Goal: Transaction & Acquisition: Purchase product/service

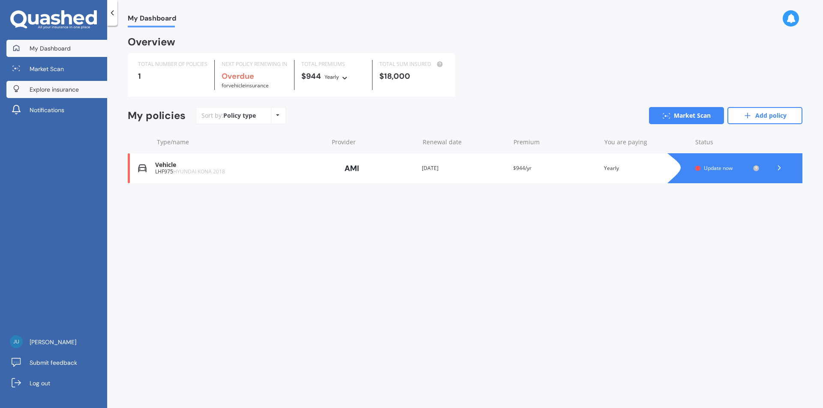
click at [56, 85] on span "Explore insurance" at bounding box center [54, 89] width 49 height 9
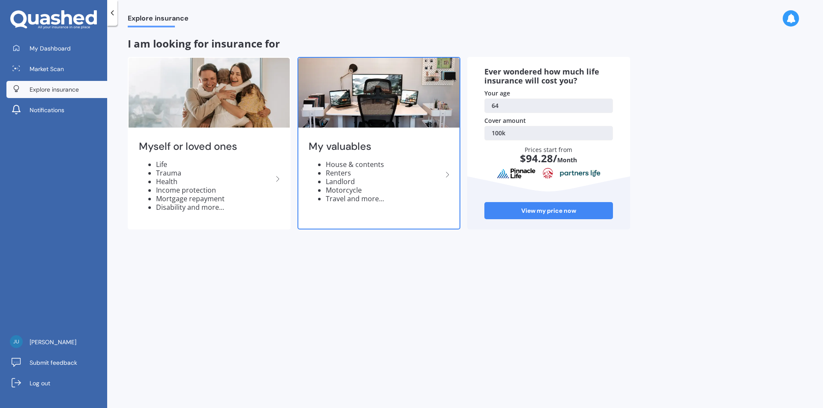
click at [369, 149] on h2 "My valuables" at bounding box center [375, 146] width 134 height 13
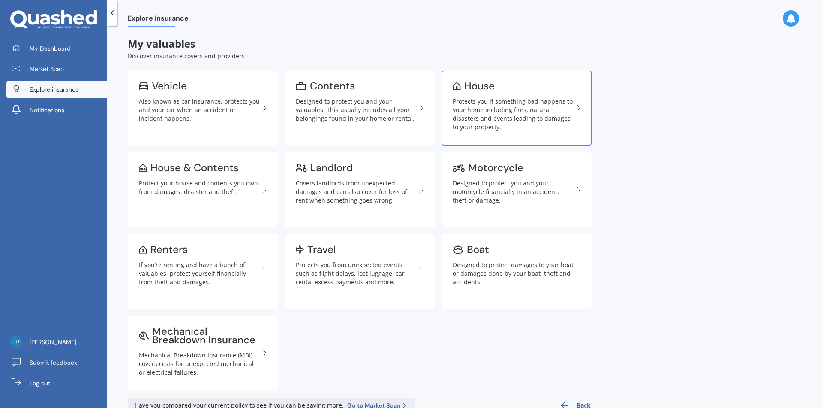
click at [491, 105] on div "Protects you if something bad happens to your home including fires, natural dis…" at bounding box center [512, 114] width 121 height 34
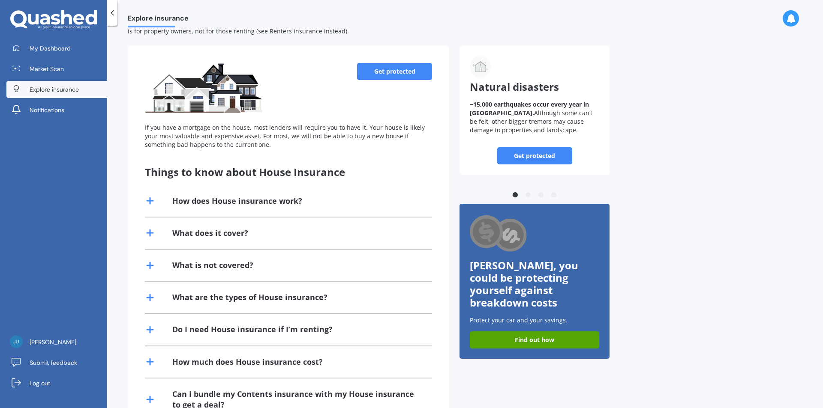
scroll to position [77, 0]
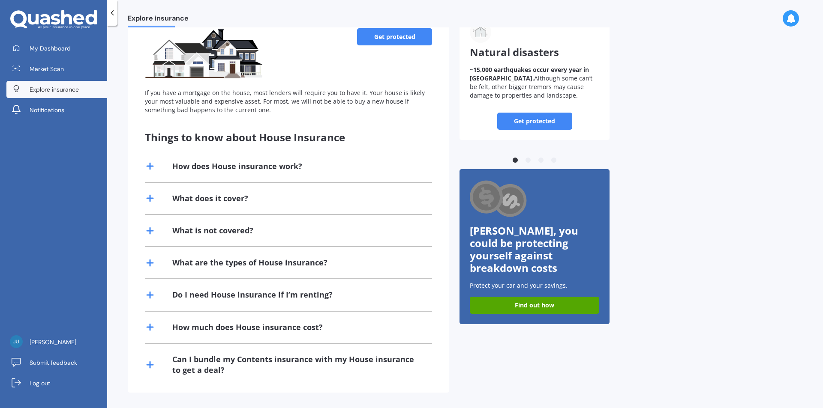
click at [149, 230] on icon at bounding box center [150, 231] width 10 height 10
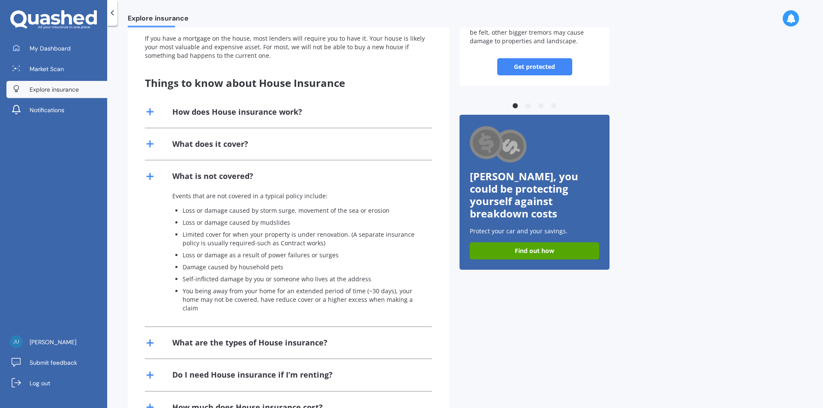
scroll to position [211, 0]
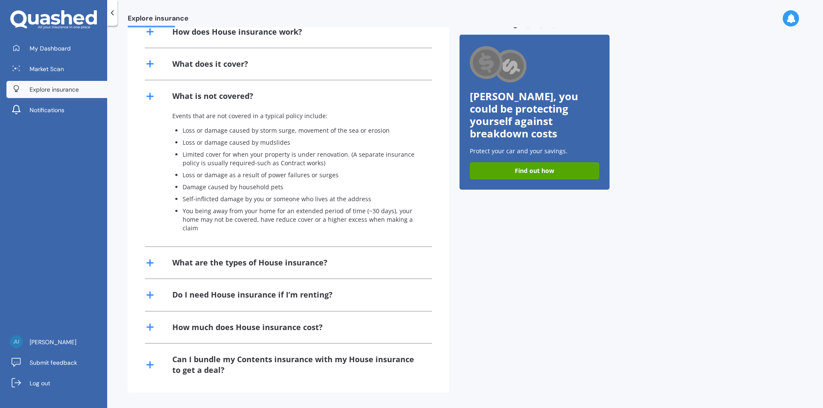
click at [153, 327] on line at bounding box center [150, 327] width 6 height 0
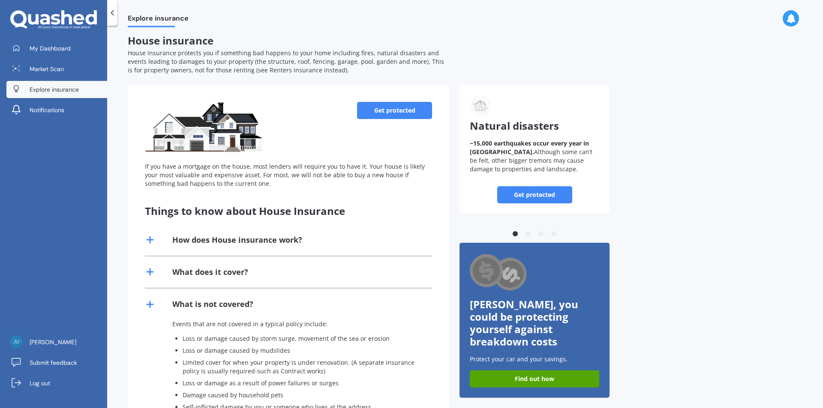
scroll to position [0, 0]
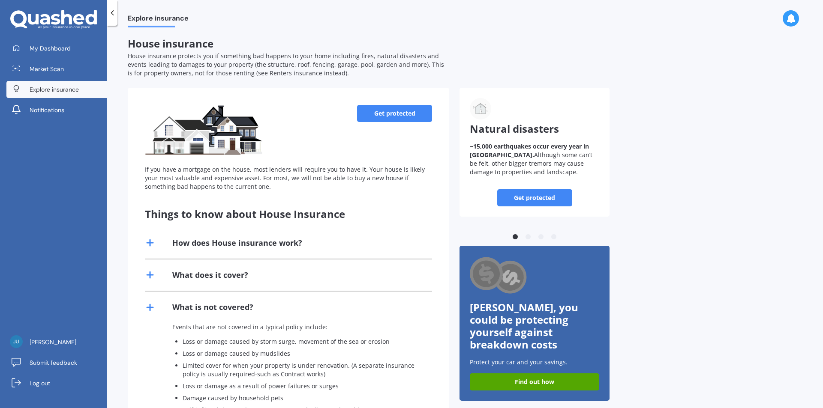
click at [413, 116] on link "Get protected" at bounding box center [394, 113] width 75 height 17
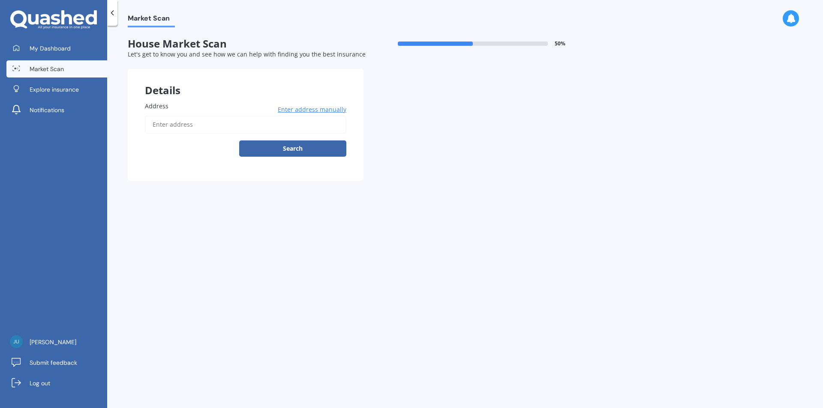
click at [249, 132] on input "Address" at bounding box center [245, 125] width 201 height 18
click at [245, 120] on input "Address" at bounding box center [245, 125] width 201 height 18
type input "[STREET_ADDRESS]"
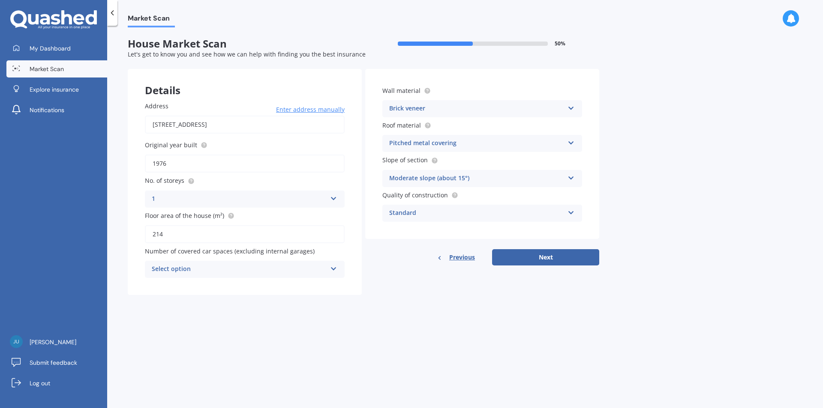
click at [331, 198] on icon at bounding box center [333, 197] width 7 height 6
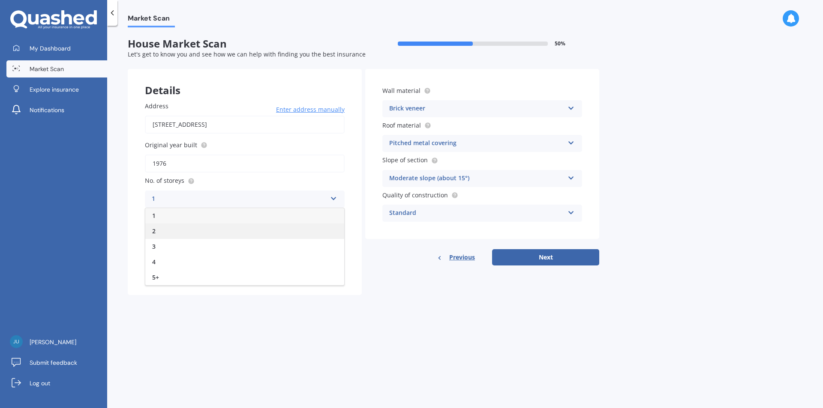
click at [170, 232] on div "2" at bounding box center [244, 231] width 199 height 15
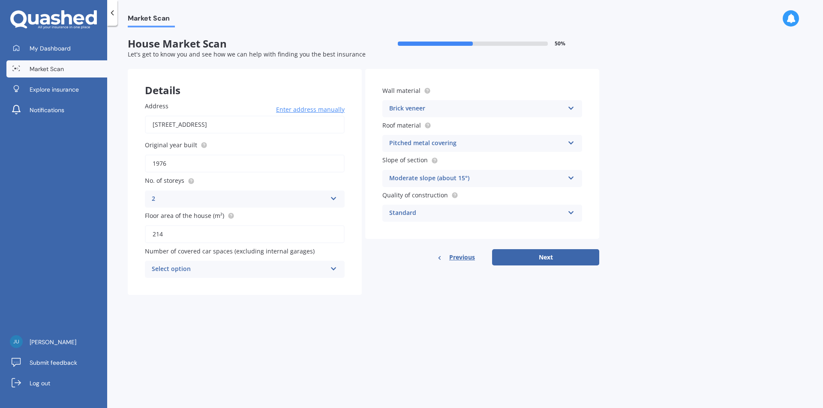
click at [334, 269] on icon at bounding box center [333, 267] width 7 height 6
click at [179, 285] on div "0" at bounding box center [244, 285] width 199 height 15
click at [567, 107] on icon at bounding box center [570, 107] width 7 height 6
click at [690, 112] on div "Market Scan House Market Scan 50 % Let's get to know you and see how we can hel…" at bounding box center [465, 218] width 716 height 383
click at [539, 258] on button "Next" at bounding box center [545, 257] width 107 height 16
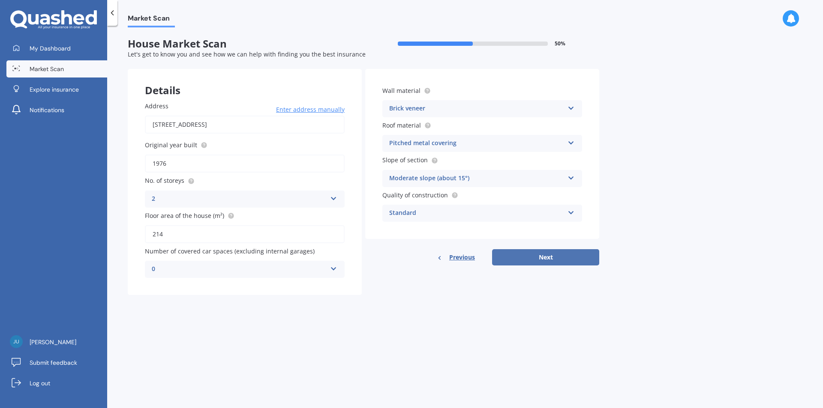
select select "04"
select select "12"
select select "1960"
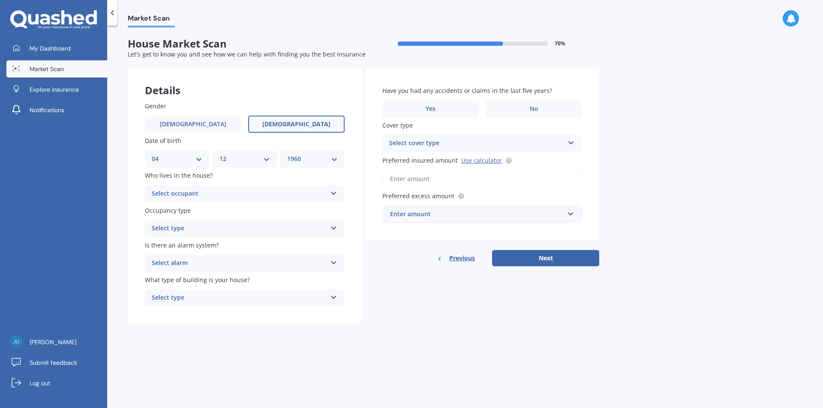
click at [282, 123] on label "[DEMOGRAPHIC_DATA]" at bounding box center [296, 124] width 96 height 17
click at [0, 0] on input "[DEMOGRAPHIC_DATA]" at bounding box center [0, 0] width 0 height 0
click at [338, 193] on div "Select occupant Owner Owner + Boarder" at bounding box center [245, 194] width 200 height 17
click at [191, 213] on div "Owner" at bounding box center [244, 210] width 199 height 15
click at [332, 226] on icon at bounding box center [333, 227] width 7 height 6
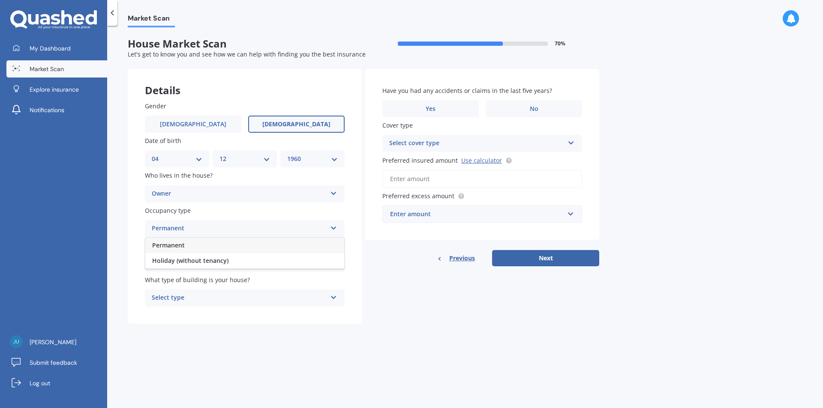
click at [202, 247] on div "Permanent" at bounding box center [244, 245] width 199 height 15
click at [337, 261] on icon at bounding box center [333, 261] width 7 height 6
click at [217, 281] on div "Yes, monitored" at bounding box center [244, 279] width 199 height 15
click at [330, 262] on icon at bounding box center [333, 261] width 7 height 6
click at [257, 293] on div "Yes, not monitored" at bounding box center [244, 295] width 199 height 15
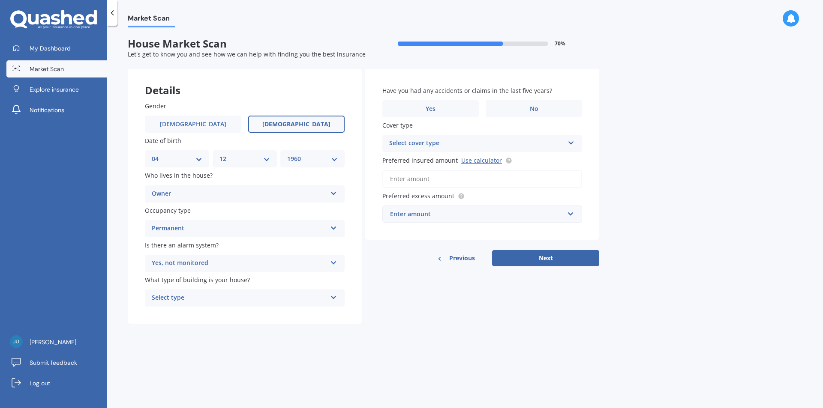
click at [327, 290] on div "Select type Freestanding Multi-unit (in a block of 6 or less) Multi-unit (in a …" at bounding box center [245, 298] width 200 height 17
click at [275, 313] on div "Freestanding" at bounding box center [244, 314] width 199 height 15
click at [418, 103] on label "Yes" at bounding box center [430, 108] width 96 height 17
click at [0, 0] on input "Yes" at bounding box center [0, 0] width 0 height 0
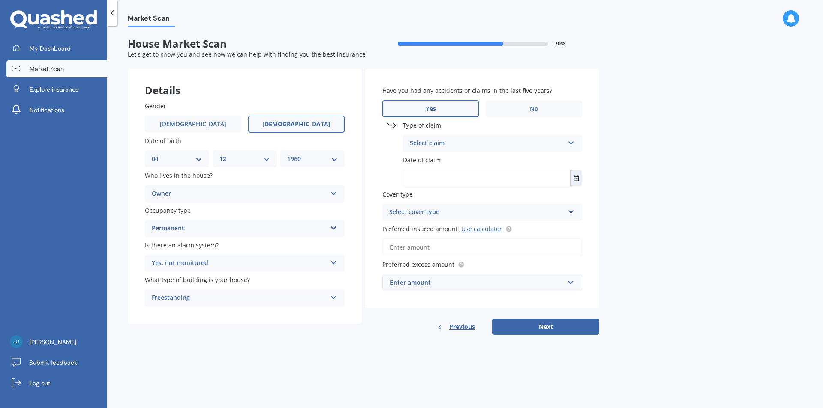
click at [571, 143] on icon at bounding box center [570, 141] width 7 height 6
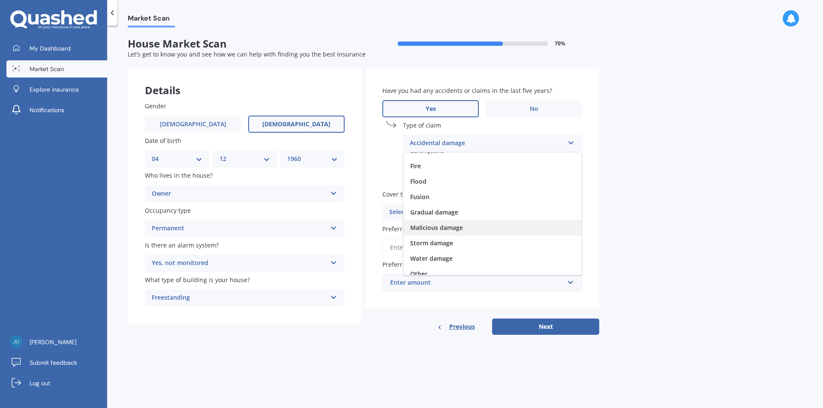
scroll to position [63, 0]
click at [451, 232] on div "Storm damage" at bounding box center [492, 236] width 178 height 15
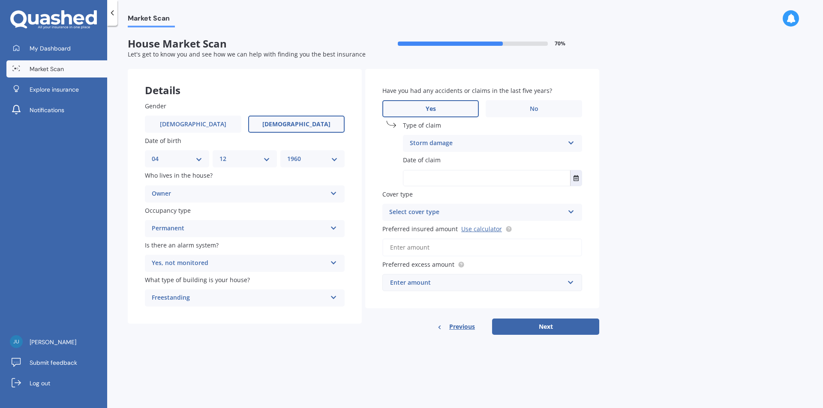
click at [470, 176] on input "text" at bounding box center [486, 178] width 167 height 15
click at [575, 177] on icon "Select date" at bounding box center [575, 178] width 5 height 6
click at [480, 197] on button "Navigate back" at bounding box center [475, 199] width 11 height 15
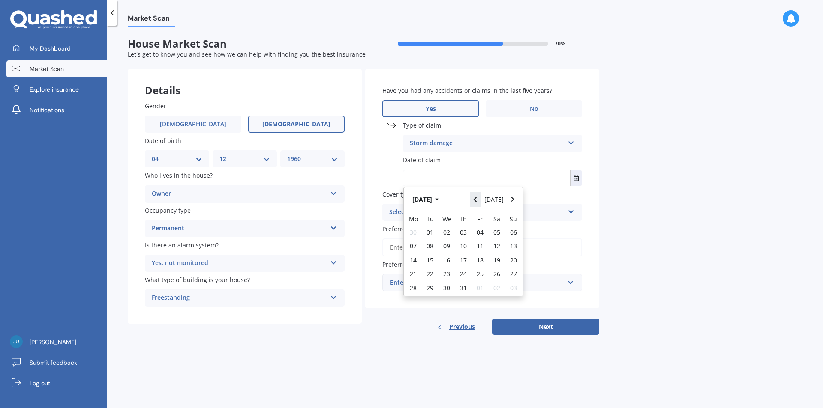
click at [480, 197] on button "Navigate back" at bounding box center [475, 199] width 11 height 15
click at [481, 200] on button "Navigate back" at bounding box center [475, 199] width 11 height 15
click at [477, 199] on icon "Navigate back" at bounding box center [475, 200] width 4 height 6
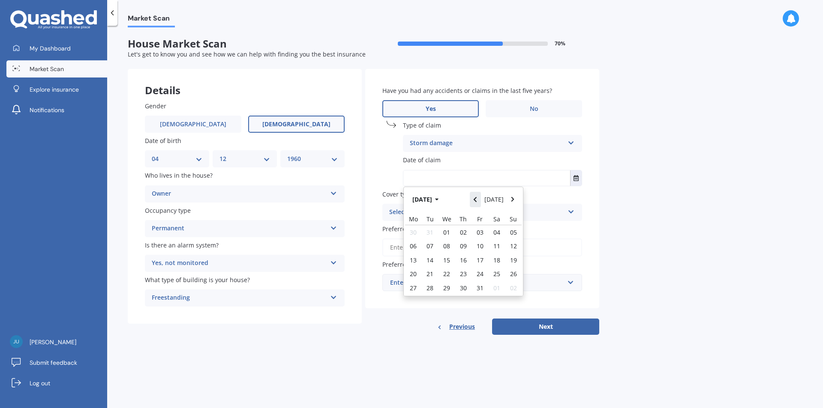
click at [476, 198] on icon "Navigate back" at bounding box center [474, 199] width 3 height 5
click at [477, 198] on icon "Navigate back" at bounding box center [475, 200] width 4 height 6
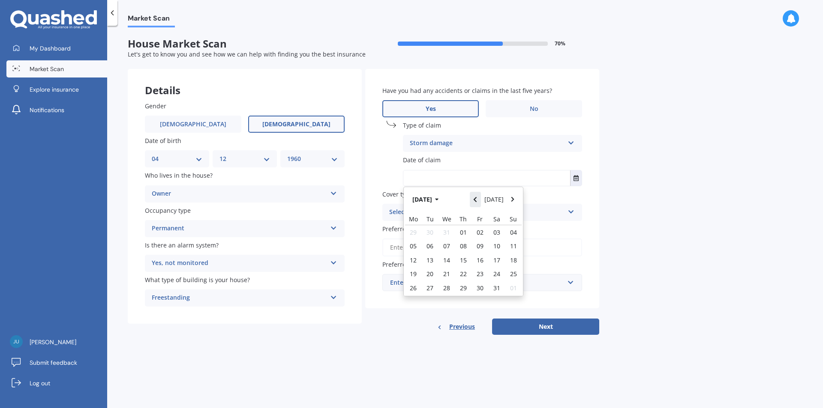
click at [476, 197] on icon "Navigate back" at bounding box center [475, 200] width 4 height 6
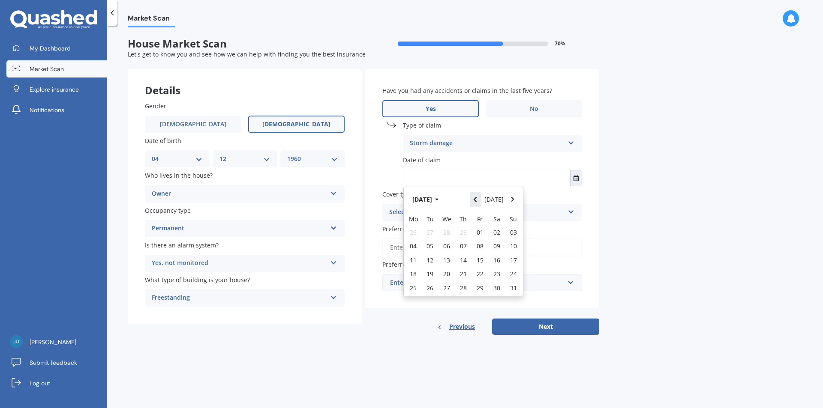
click at [476, 197] on icon "Navigate back" at bounding box center [475, 200] width 4 height 6
click at [475, 196] on button "Navigate back" at bounding box center [475, 199] width 11 height 15
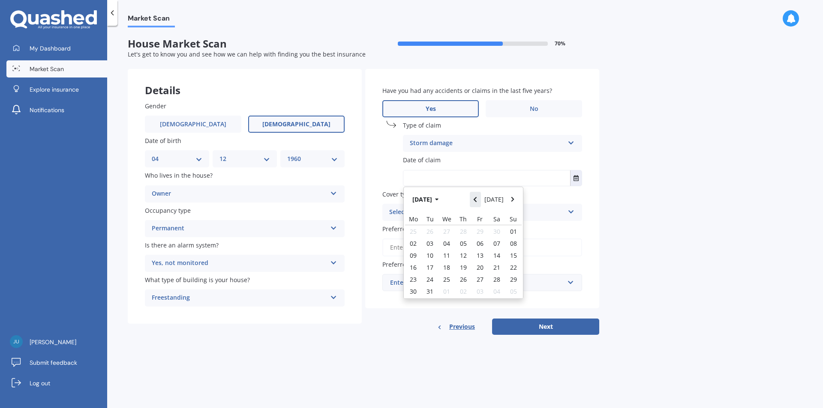
click at [475, 196] on button "Navigate back" at bounding box center [475, 199] width 11 height 15
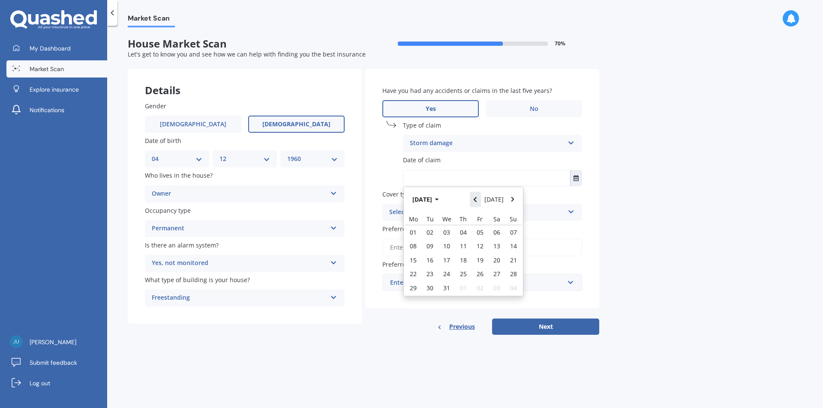
click at [475, 196] on button "Navigate back" at bounding box center [475, 199] width 11 height 15
click at [515, 199] on button "Navigate forward" at bounding box center [512, 199] width 11 height 15
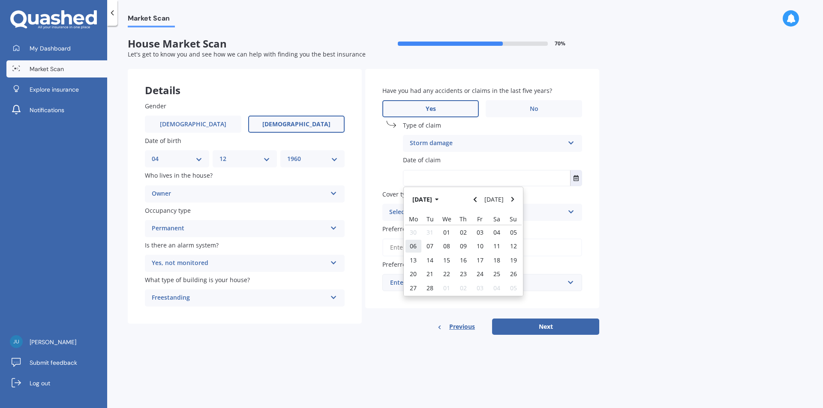
drag, startPoint x: 413, startPoint y: 245, endPoint x: 409, endPoint y: 243, distance: 4.6
click at [413, 245] on span "06" at bounding box center [413, 246] width 7 height 8
type input "[DATE]"
click at [569, 209] on icon at bounding box center [570, 210] width 7 height 6
click at [697, 161] on div "Market Scan House Market Scan 70 % Let's get to know you and see how we can hel…" at bounding box center [465, 218] width 716 height 383
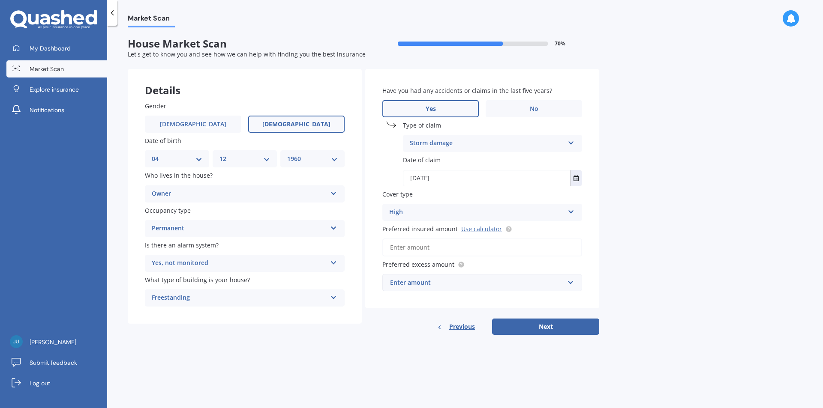
click at [504, 243] on input "Preferred insured amount Use calculator" at bounding box center [482, 248] width 200 height 18
click at [487, 231] on link "Use calculator" at bounding box center [481, 229] width 41 height 8
click at [403, 247] on input "Preferred insured amount Use calculator" at bounding box center [482, 248] width 200 height 18
paste input "$924,595"
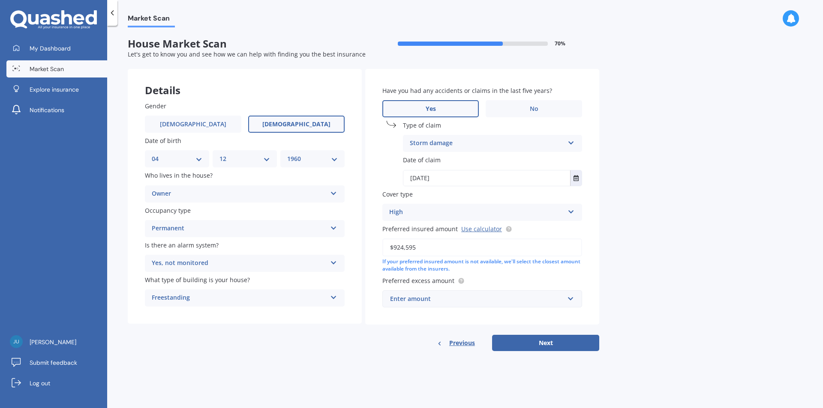
type input "$924,595"
click at [574, 298] on input "text" at bounding box center [479, 299] width 192 height 16
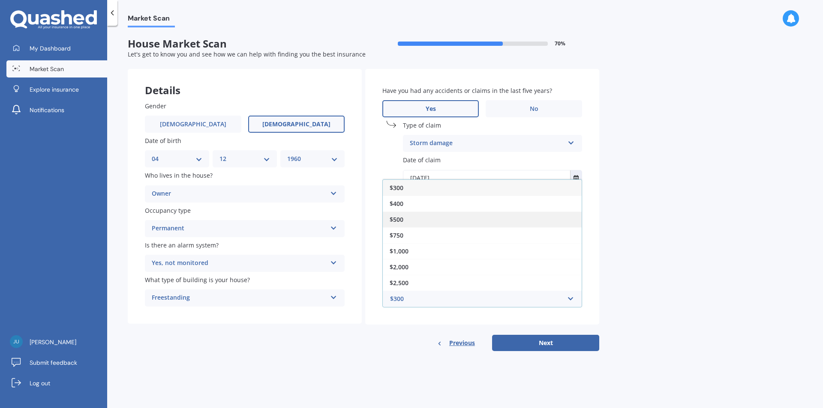
click at [404, 219] on div "$500" at bounding box center [482, 220] width 199 height 16
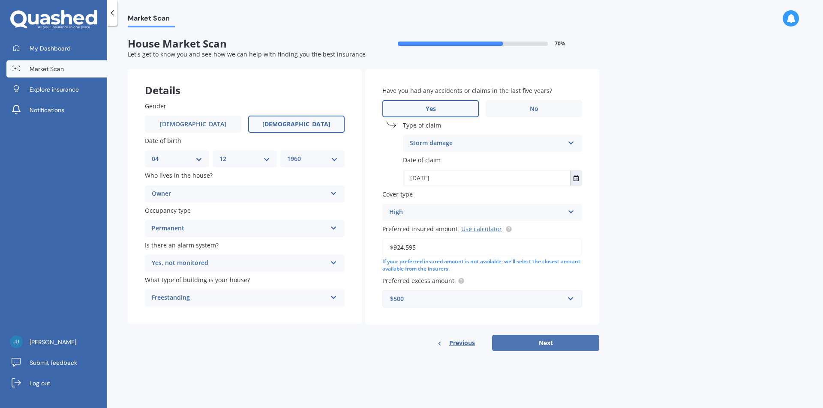
click at [565, 342] on button "Next" at bounding box center [545, 343] width 107 height 16
select select "04"
select select "12"
select select "1960"
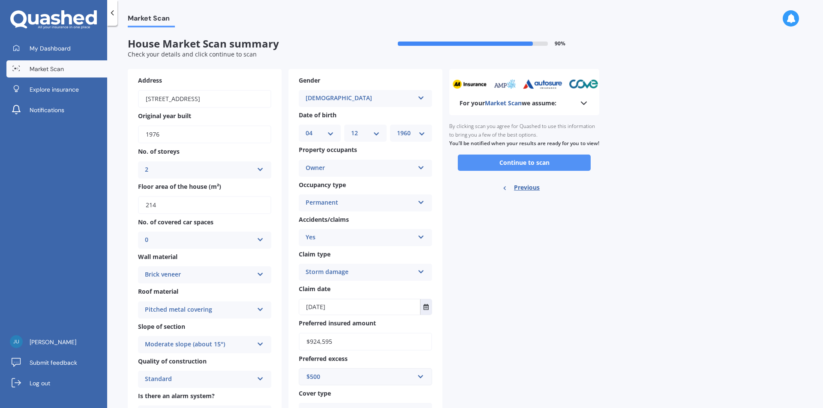
click at [517, 171] on button "Continue to scan" at bounding box center [524, 163] width 133 height 16
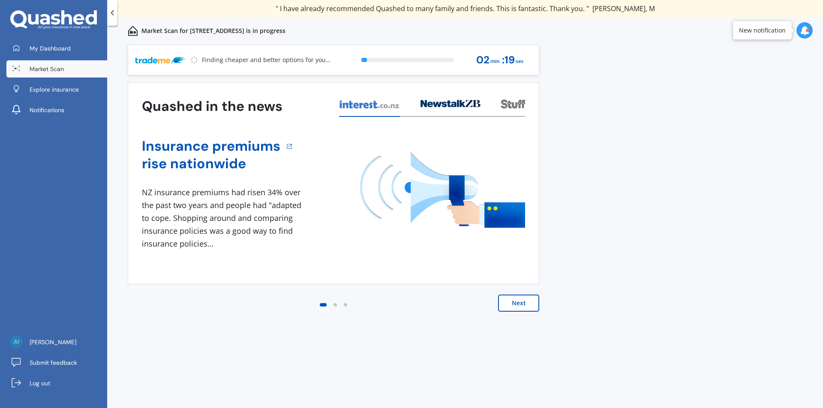
click at [523, 305] on button "Next" at bounding box center [518, 303] width 41 height 17
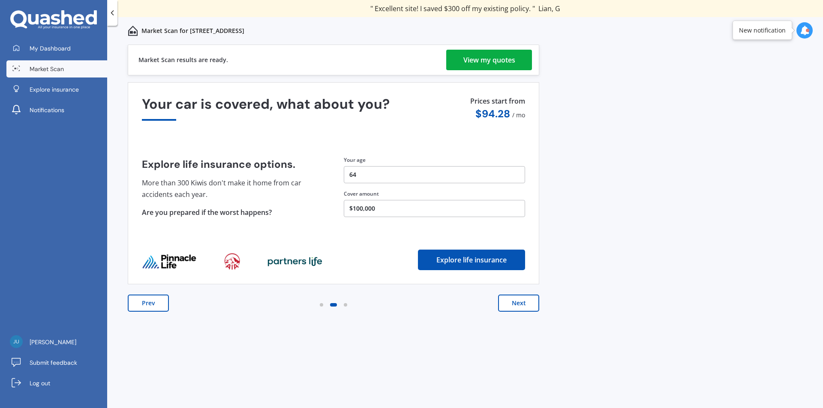
click at [491, 60] on div "View my quotes" at bounding box center [489, 60] width 52 height 21
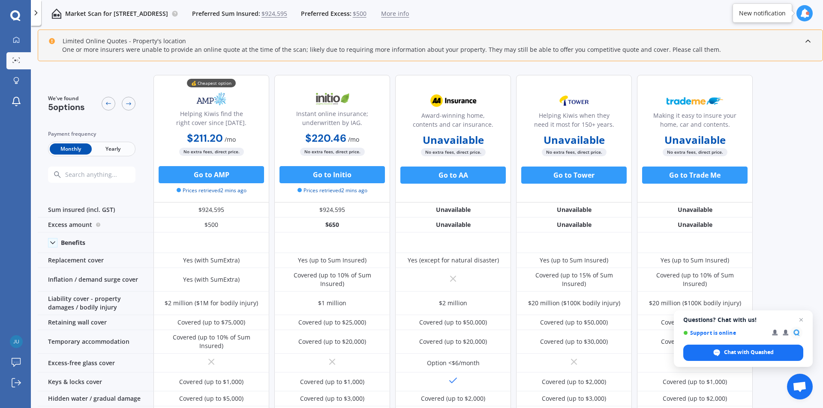
click at [117, 146] on span "Yearly" at bounding box center [113, 149] width 42 height 11
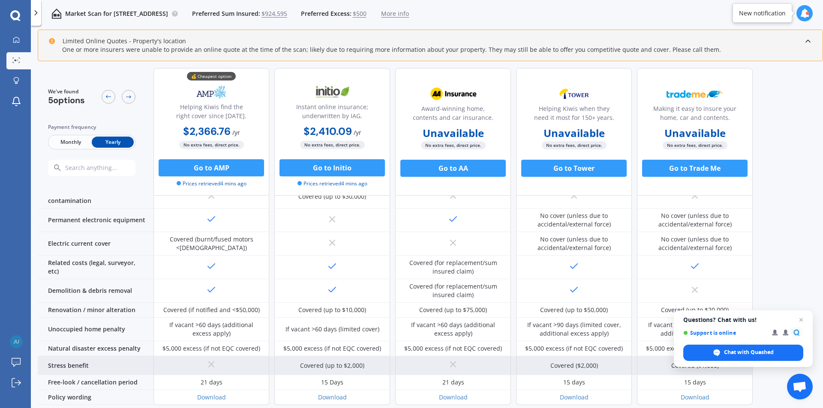
scroll to position [315, 0]
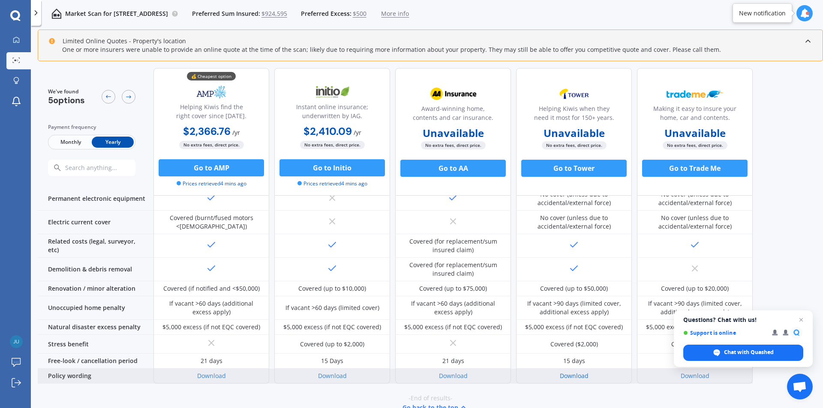
click at [563, 372] on link "Download" at bounding box center [574, 376] width 29 height 8
